Goal: Find specific page/section: Find specific page/section

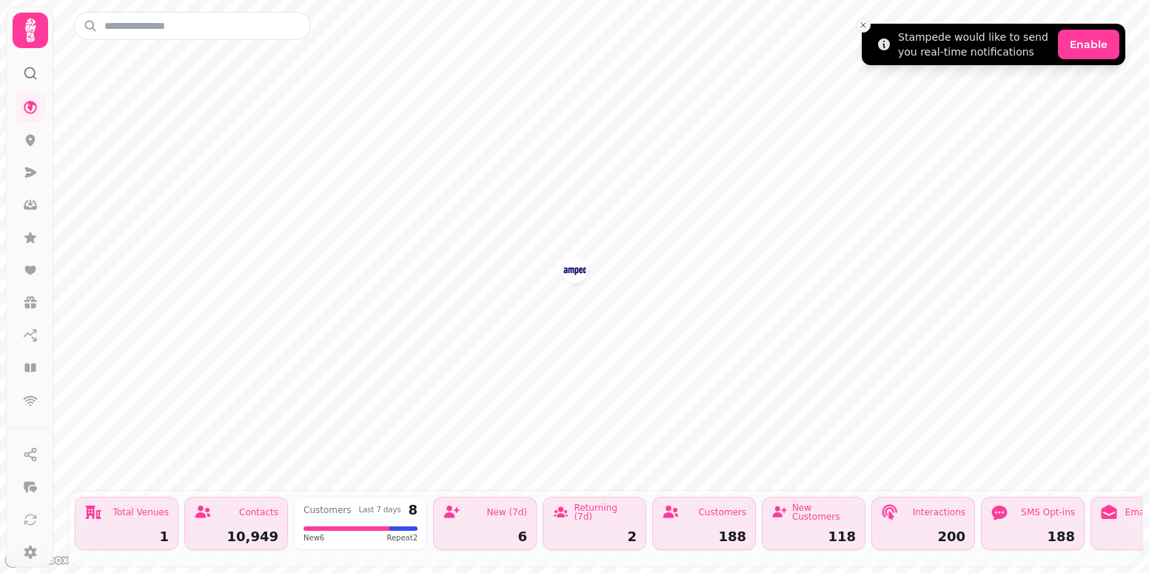
click at [859, 28] on icon "Close toast" at bounding box center [863, 25] width 9 height 9
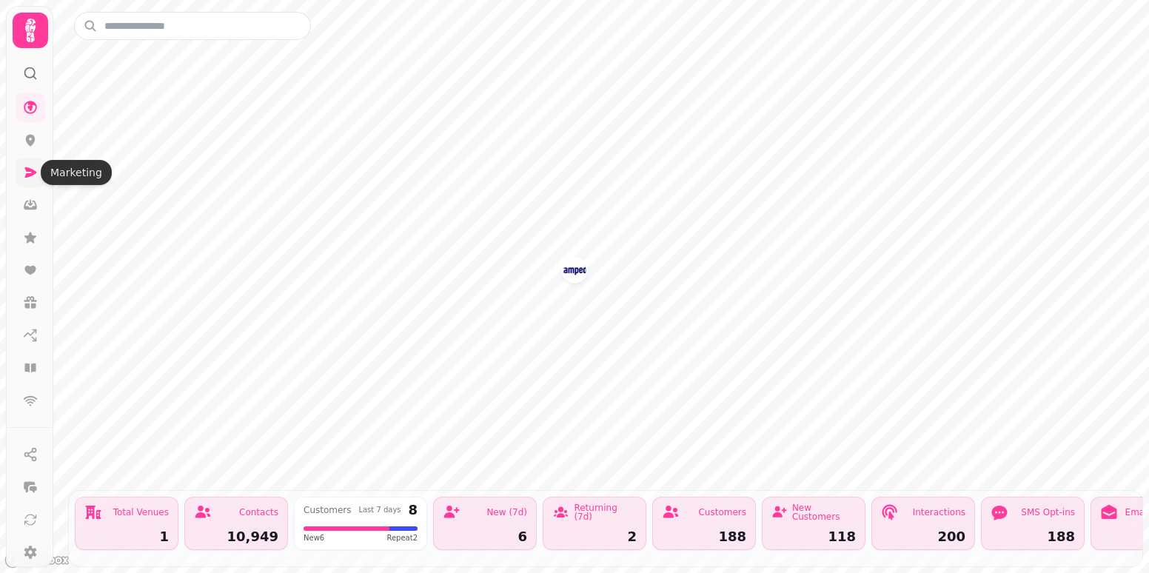
click at [31, 174] on icon at bounding box center [31, 172] width 12 height 10
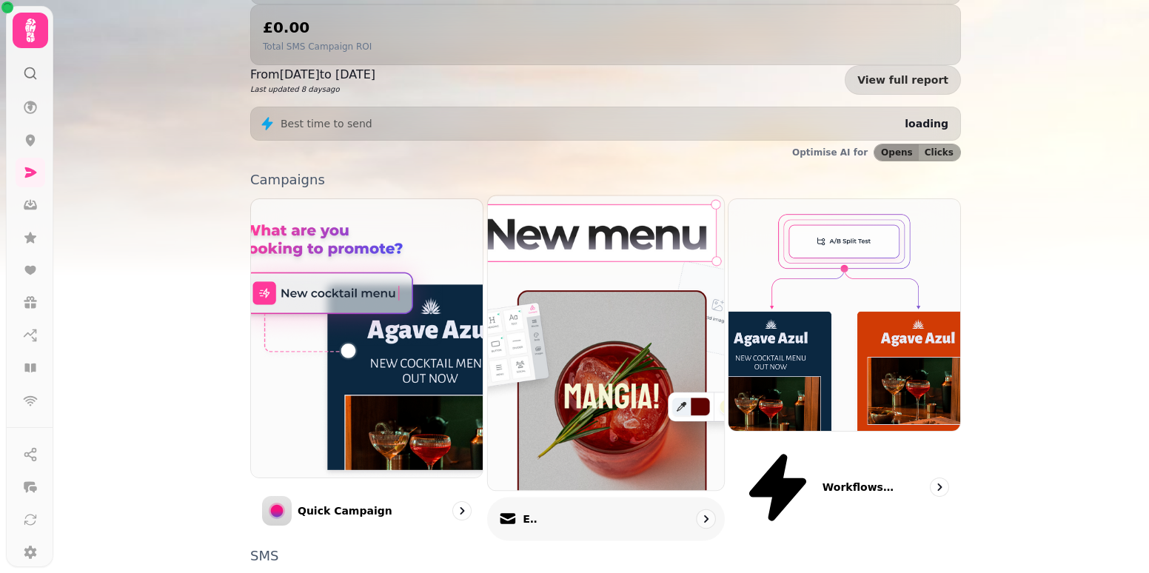
scroll to position [296, 0]
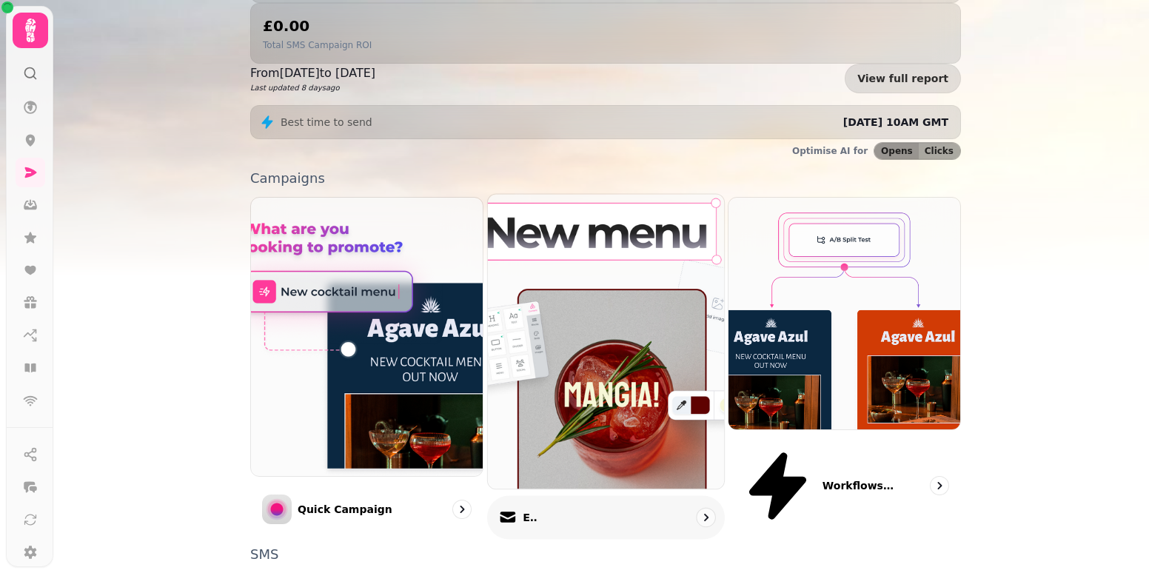
click at [563, 496] on div "Email" at bounding box center [606, 518] width 238 height 44
